Goal: Transaction & Acquisition: Purchase product/service

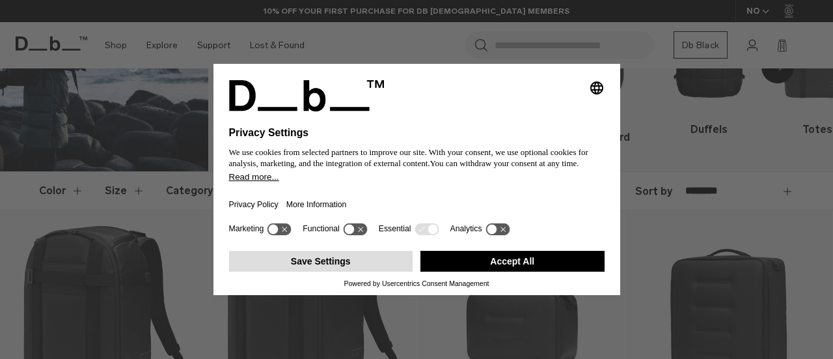
click at [333, 260] on button "Save Settings" at bounding box center [321, 261] width 184 height 21
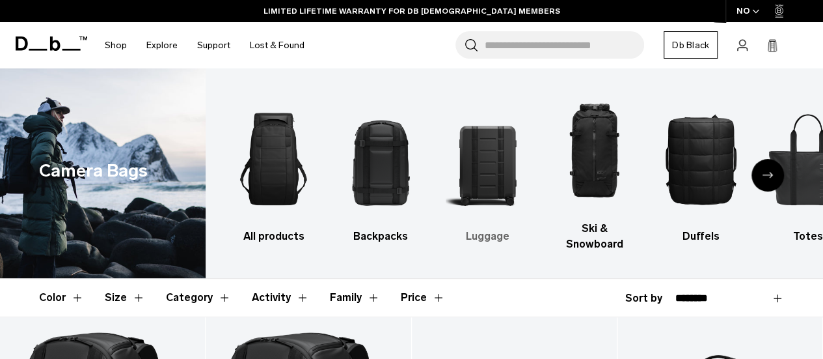
click at [488, 156] on img "3 / 10" at bounding box center [488, 159] width 84 height 126
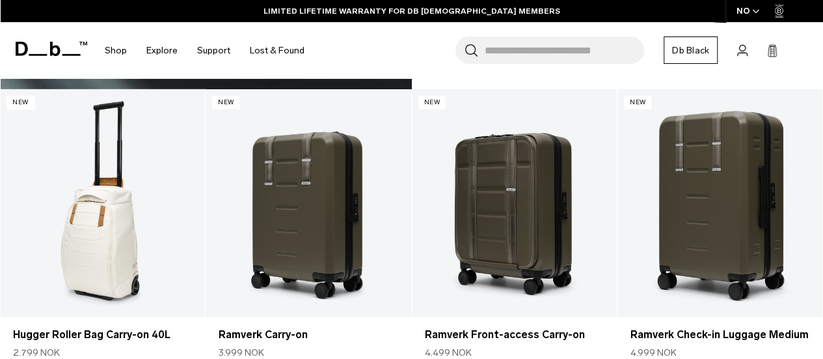
scroll to position [3906, 0]
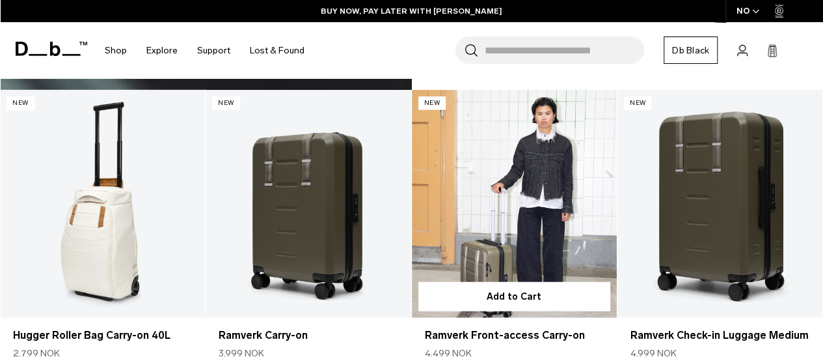
click at [564, 132] on link "Ramverk Front-access Carry-on" at bounding box center [514, 204] width 205 height 228
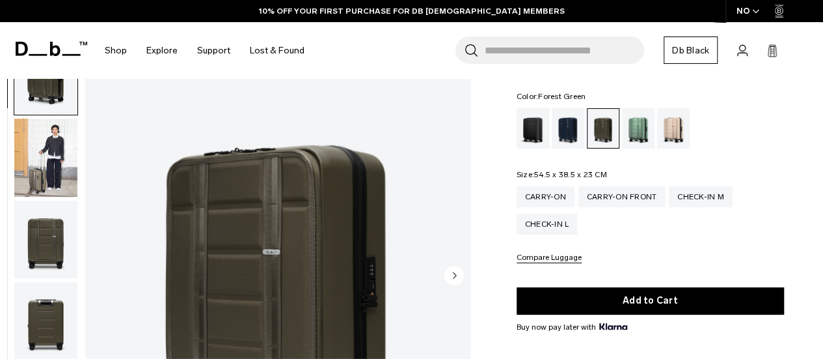
scroll to position [127, 0]
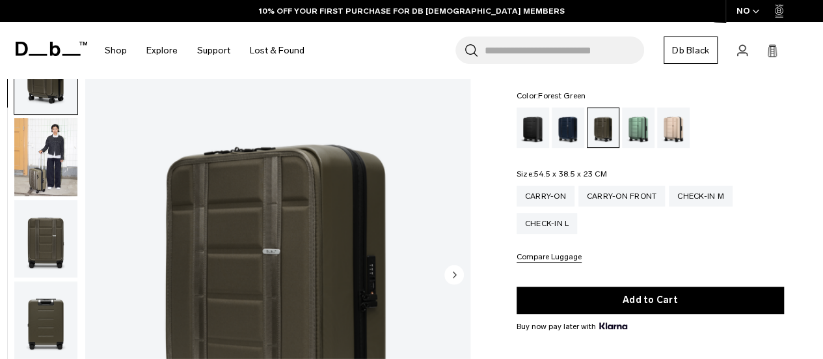
click at [322, 241] on img "1 / 13" at bounding box center [277, 275] width 385 height 481
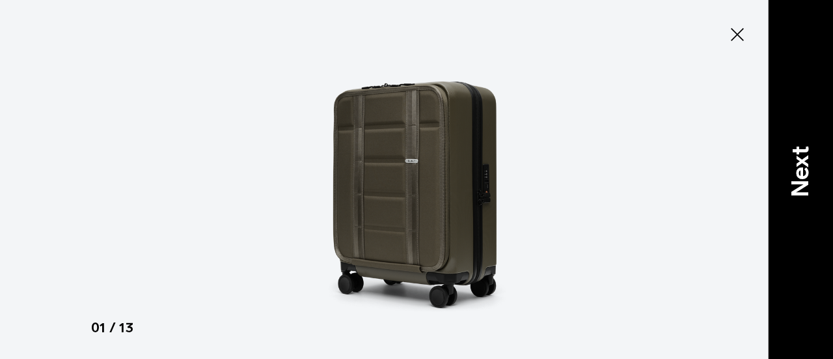
click at [799, 156] on p "Next" at bounding box center [800, 171] width 35 height 51
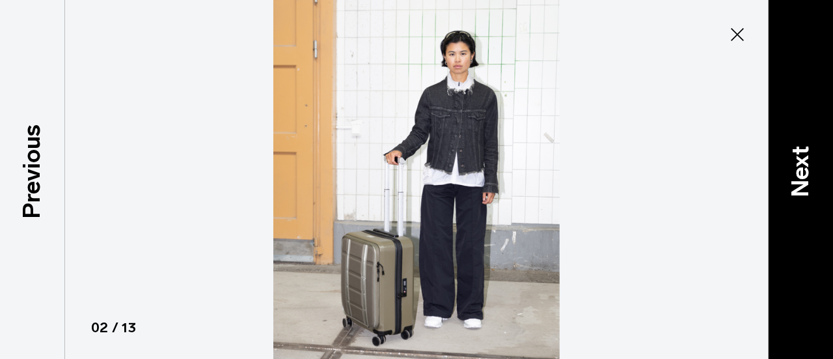
click at [799, 156] on p "Next" at bounding box center [800, 171] width 35 height 51
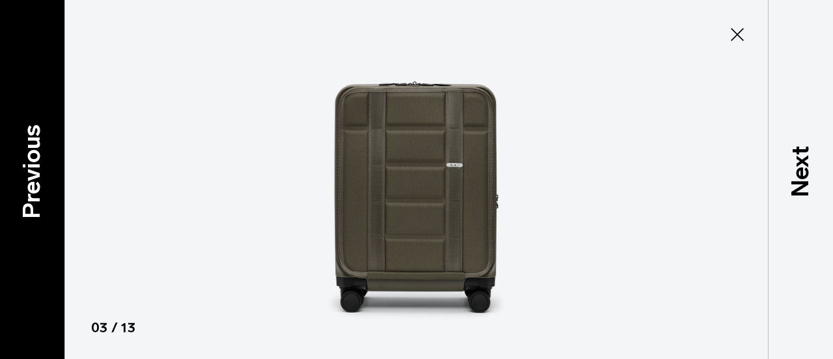
click at [27, 164] on p "Previous" at bounding box center [31, 171] width 35 height 94
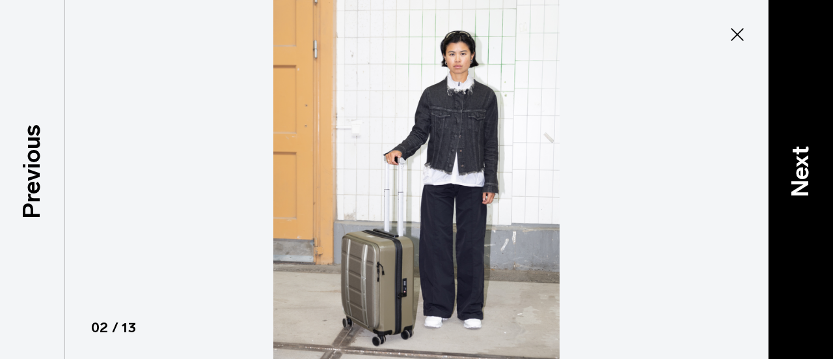
click at [797, 169] on p "Next" at bounding box center [800, 171] width 35 height 51
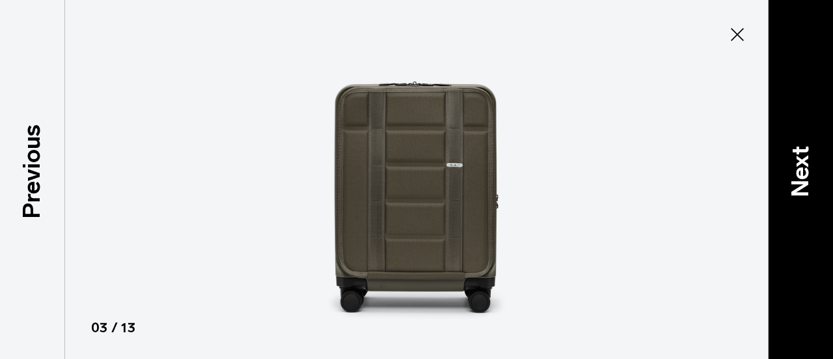
click at [797, 169] on p "Next" at bounding box center [800, 171] width 35 height 51
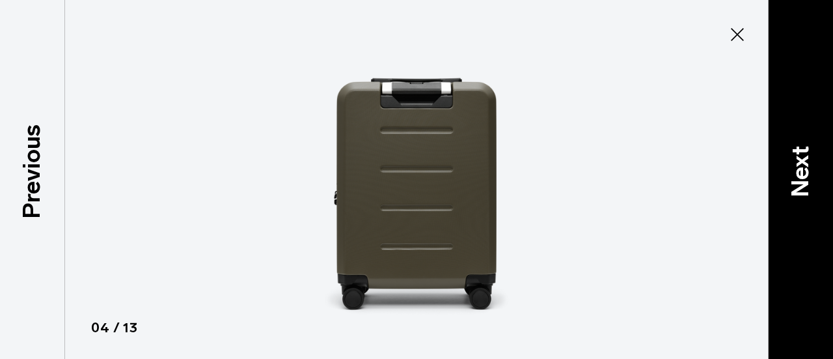
click at [797, 169] on p "Next" at bounding box center [800, 171] width 35 height 51
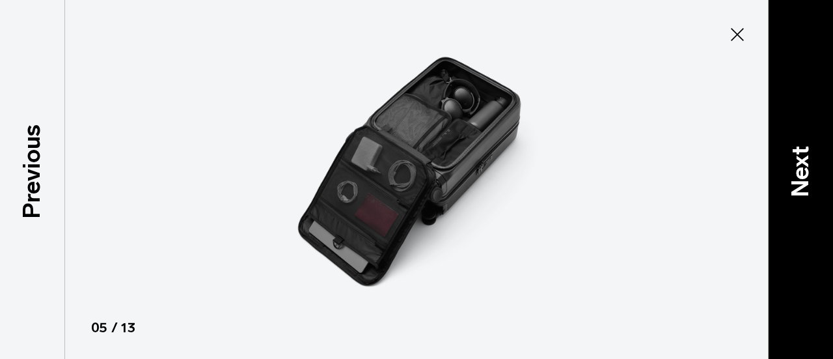
click at [797, 169] on p "Next" at bounding box center [800, 171] width 35 height 51
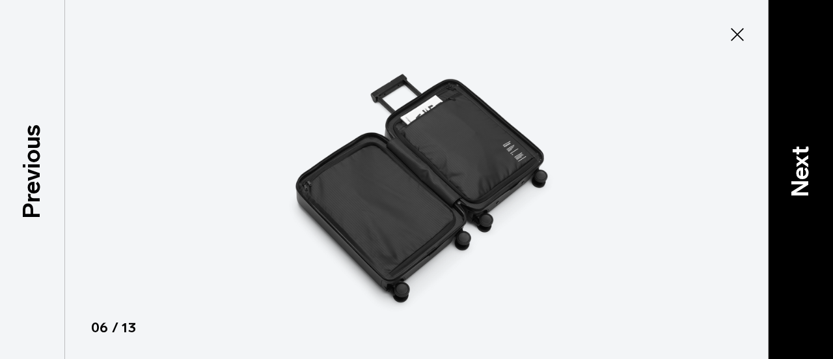
click at [797, 169] on p "Next" at bounding box center [800, 171] width 35 height 51
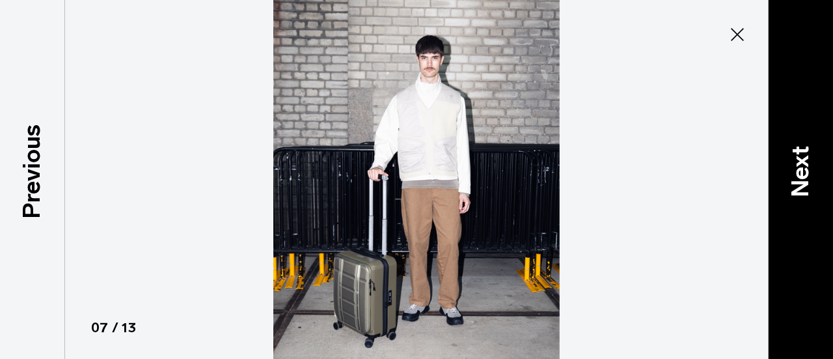
click at [797, 169] on p "Next" at bounding box center [800, 171] width 35 height 51
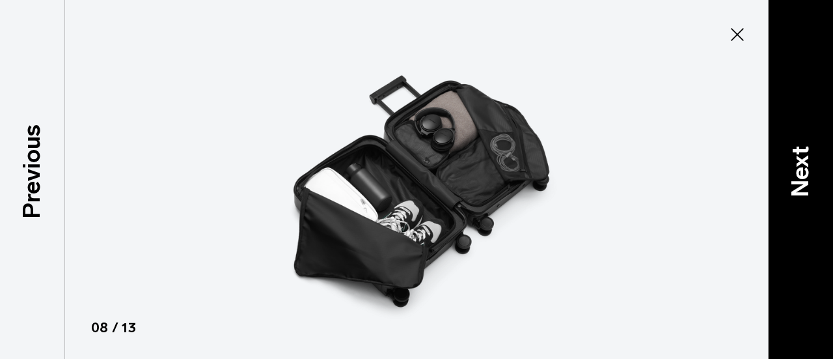
click at [797, 169] on p "Next" at bounding box center [800, 171] width 35 height 51
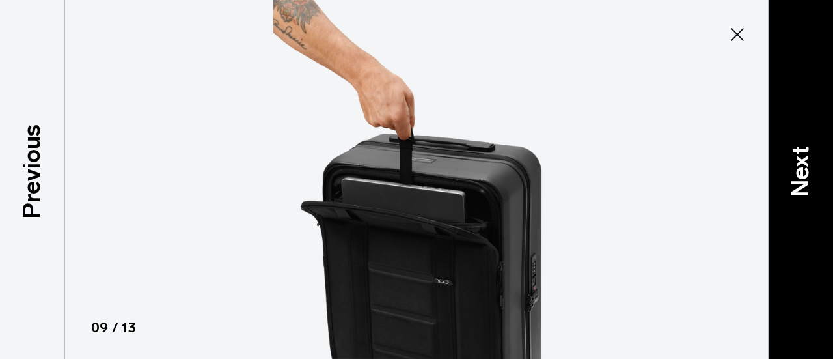
click at [797, 169] on p "Next" at bounding box center [800, 171] width 35 height 51
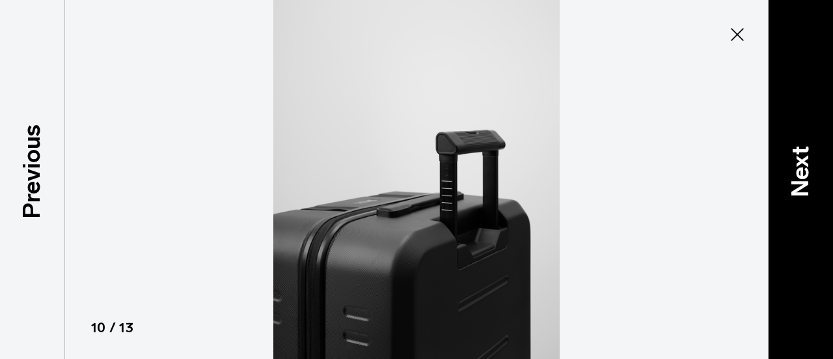
click at [797, 169] on p "Next" at bounding box center [800, 171] width 35 height 51
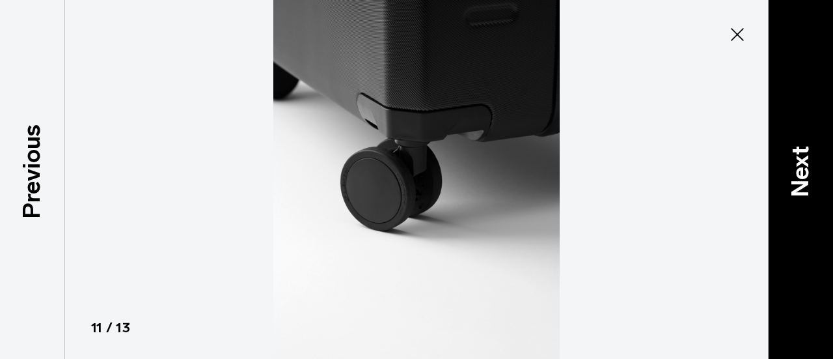
click at [797, 169] on p "Next" at bounding box center [800, 171] width 35 height 51
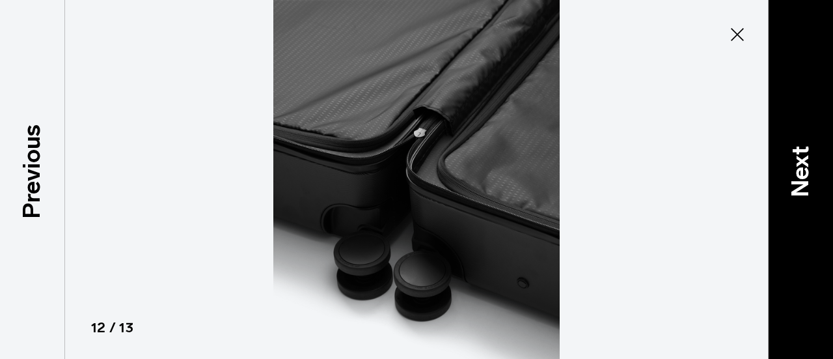
click at [797, 169] on p "Next" at bounding box center [800, 171] width 35 height 51
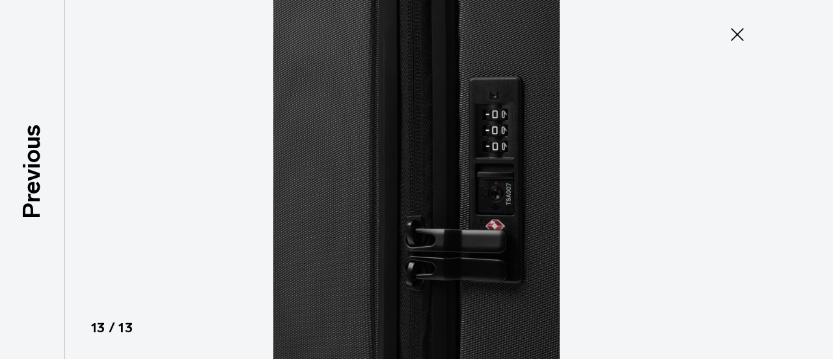
click at [797, 169] on div at bounding box center [416, 179] width 833 height 359
click at [737, 36] on icon at bounding box center [737, 34] width 21 height 21
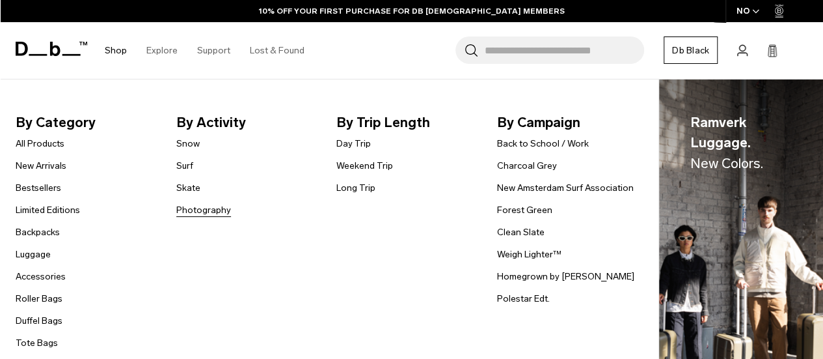
click at [214, 214] on link "Photography" at bounding box center [203, 210] width 55 height 14
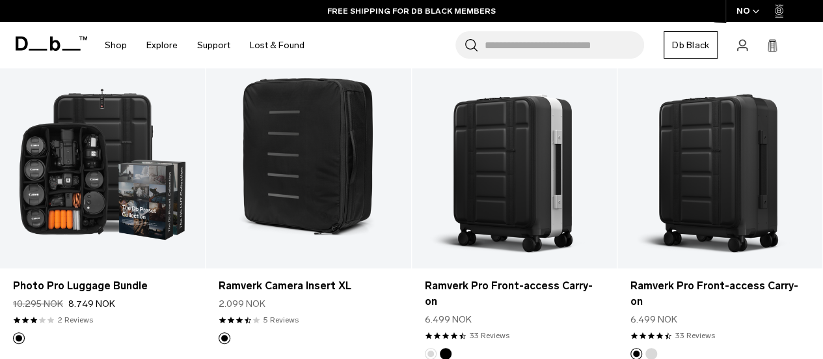
scroll to position [1268, 0]
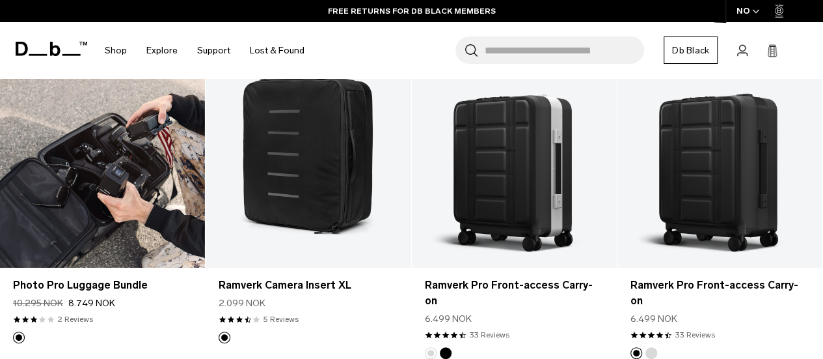
click at [128, 158] on link "Photo Pro Luggage Bundle" at bounding box center [102, 154] width 205 height 228
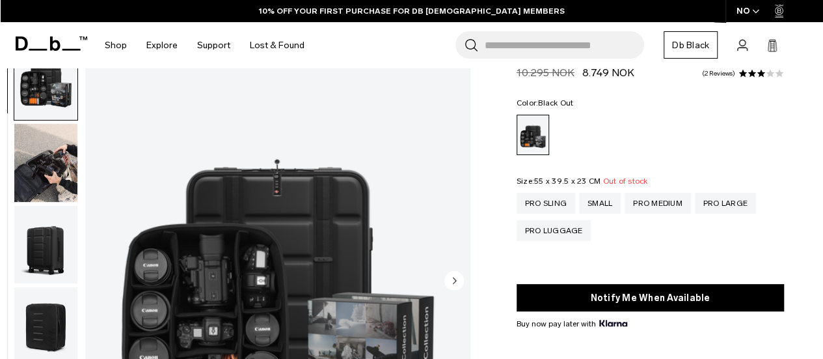
scroll to position [48, 0]
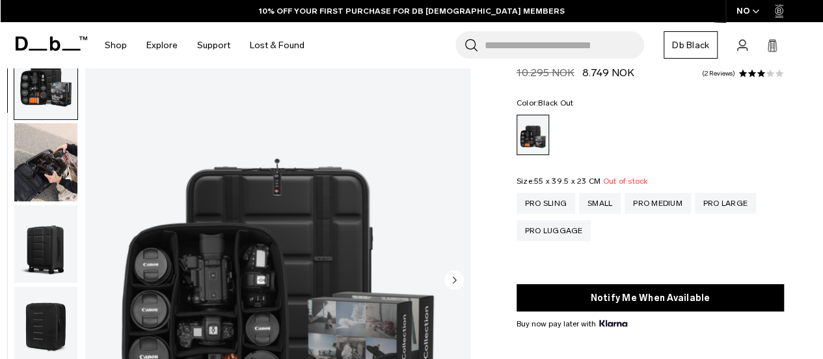
click at [315, 233] on img "1 / 12" at bounding box center [277, 280] width 385 height 481
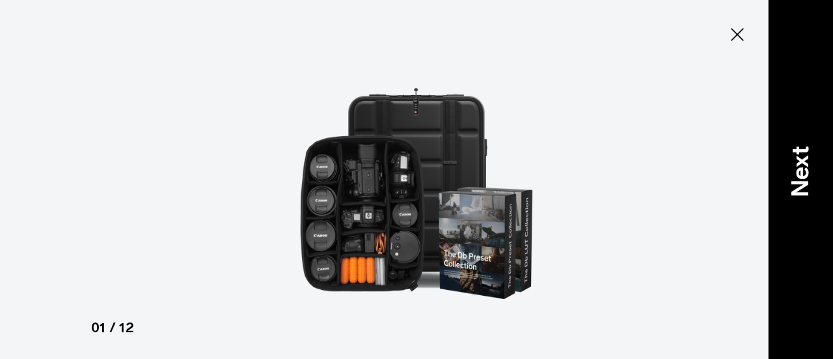
click at [803, 146] on p "Next" at bounding box center [800, 171] width 35 height 51
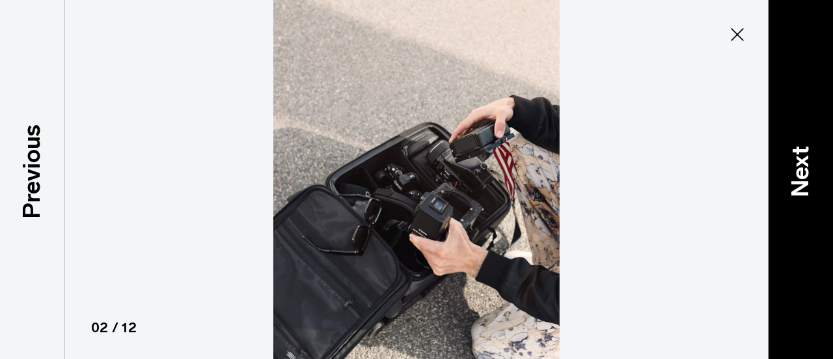
click at [803, 146] on p "Next" at bounding box center [800, 171] width 35 height 51
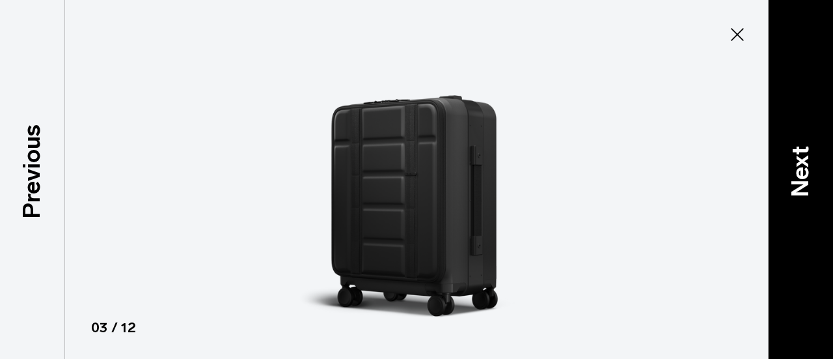
click at [803, 146] on p "Next" at bounding box center [800, 171] width 35 height 51
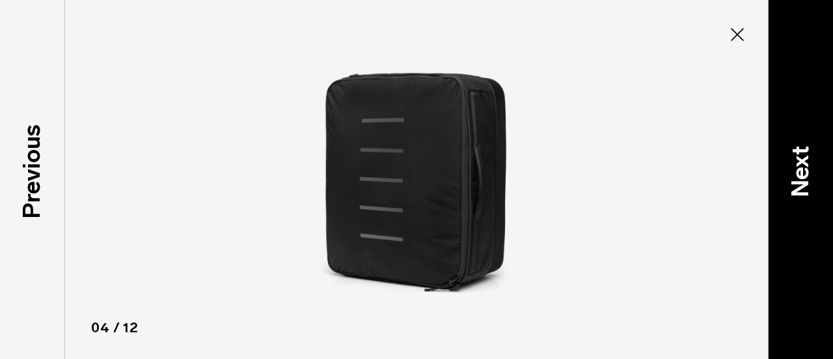
click at [803, 146] on p "Next" at bounding box center [800, 171] width 35 height 51
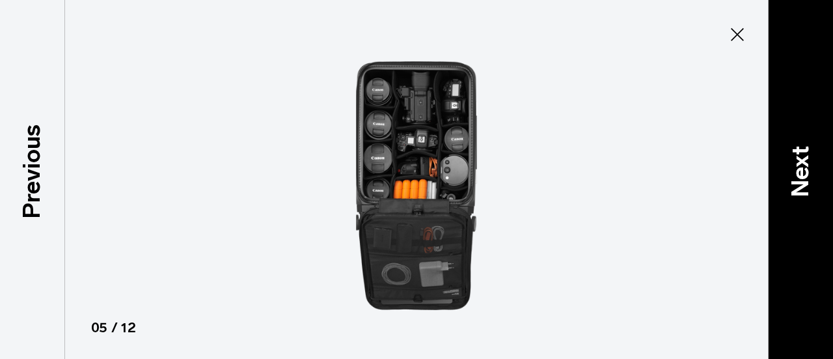
click at [803, 146] on p "Next" at bounding box center [800, 171] width 35 height 51
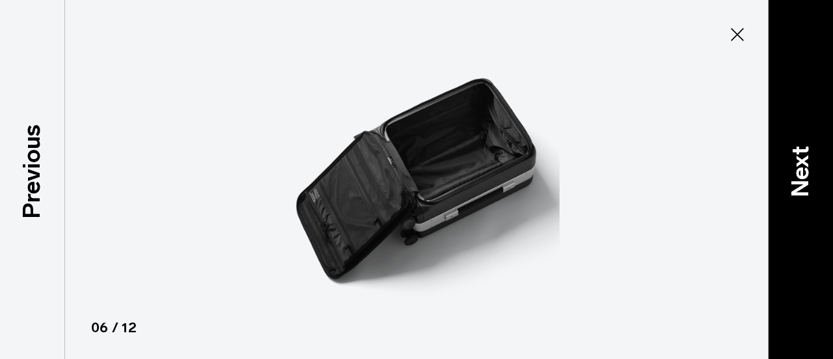
click at [803, 146] on p "Next" at bounding box center [800, 171] width 35 height 51
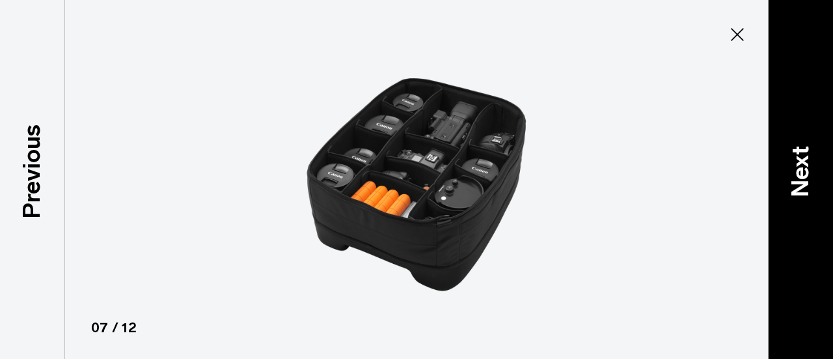
click at [803, 146] on p "Next" at bounding box center [800, 171] width 35 height 51
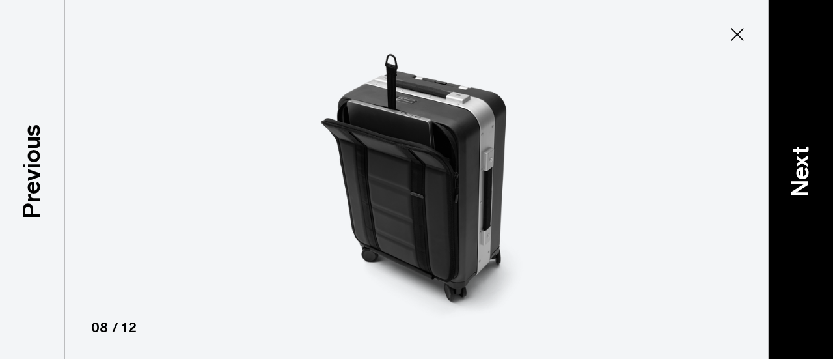
click at [803, 146] on p "Next" at bounding box center [800, 171] width 35 height 51
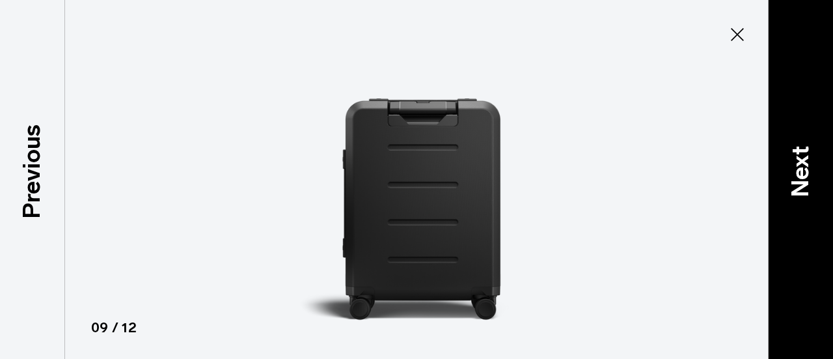
click at [803, 146] on p "Next" at bounding box center [800, 171] width 35 height 51
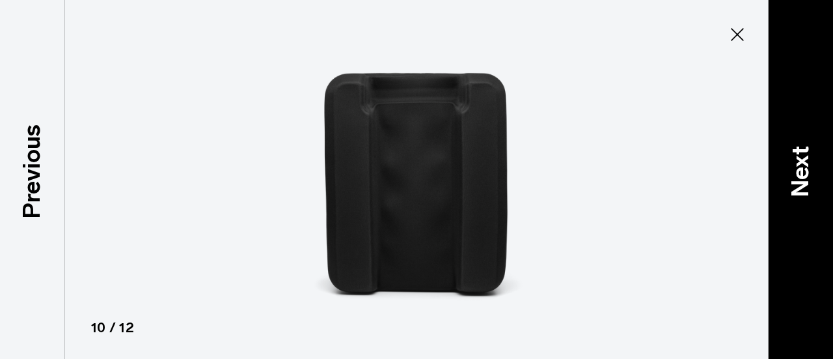
click at [803, 146] on p "Next" at bounding box center [800, 171] width 35 height 51
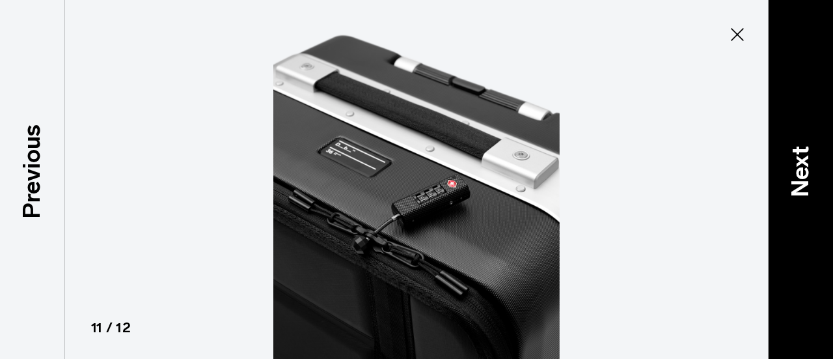
click at [803, 146] on p "Next" at bounding box center [800, 171] width 35 height 51
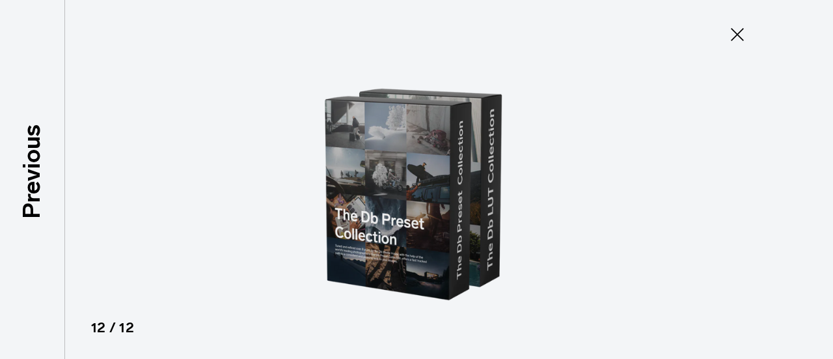
click at [749, 36] on button "Close" at bounding box center [737, 34] width 43 height 27
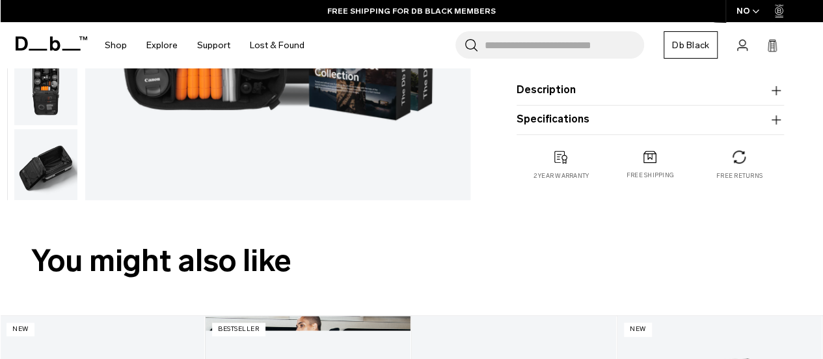
scroll to position [288, 0]
